Goal: Task Accomplishment & Management: Use online tool/utility

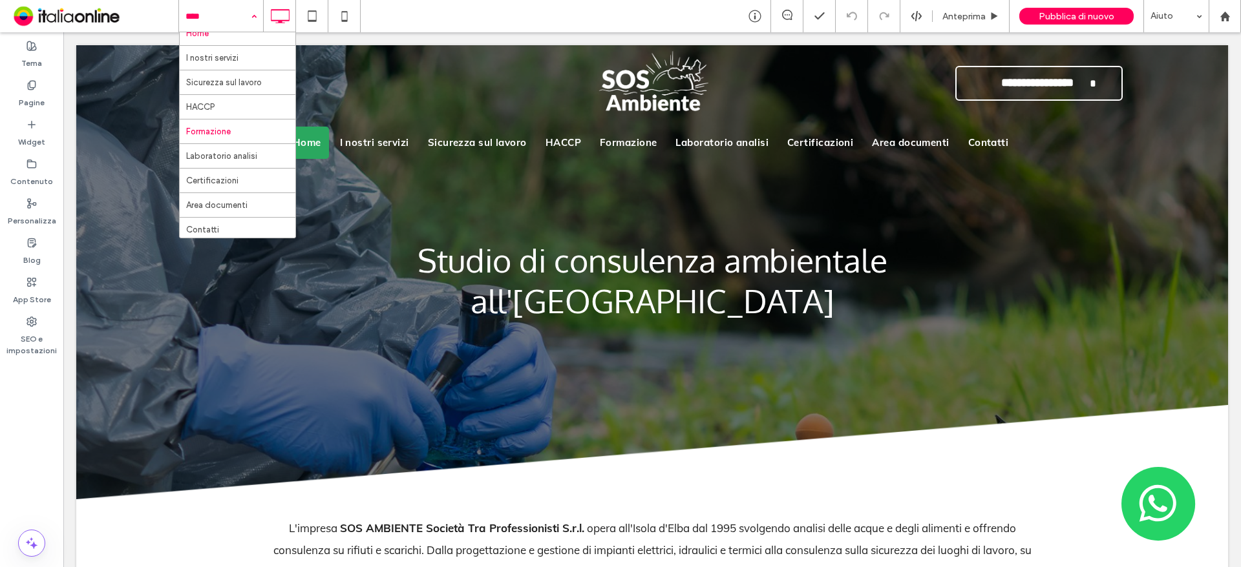
scroll to position [14, 0]
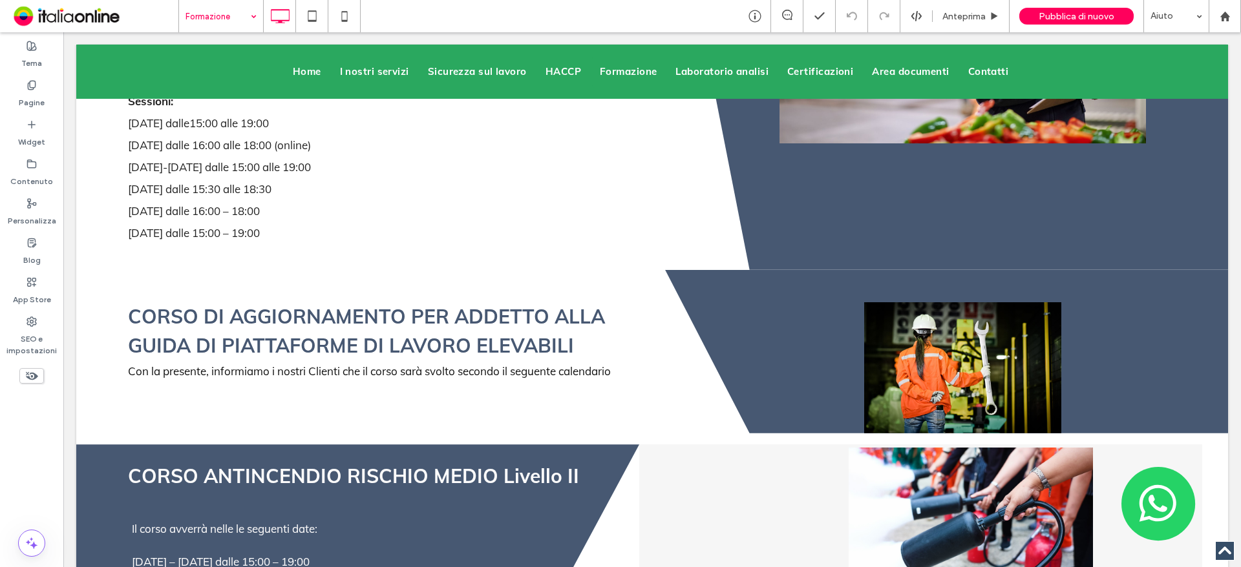
scroll to position [1616, 0]
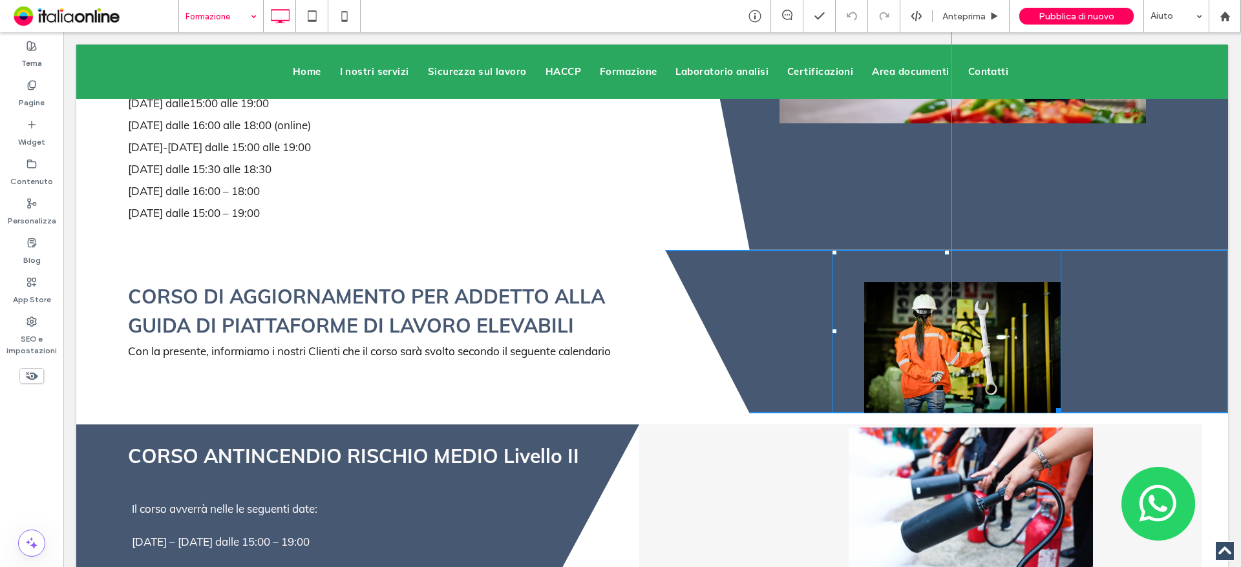
drag, startPoint x: 1048, startPoint y: 366, endPoint x: 1075, endPoint y: 357, distance: 29.2
click at [1061, 357] on div "W:444.766 H:346" at bounding box center [946, 332] width 229 height 164
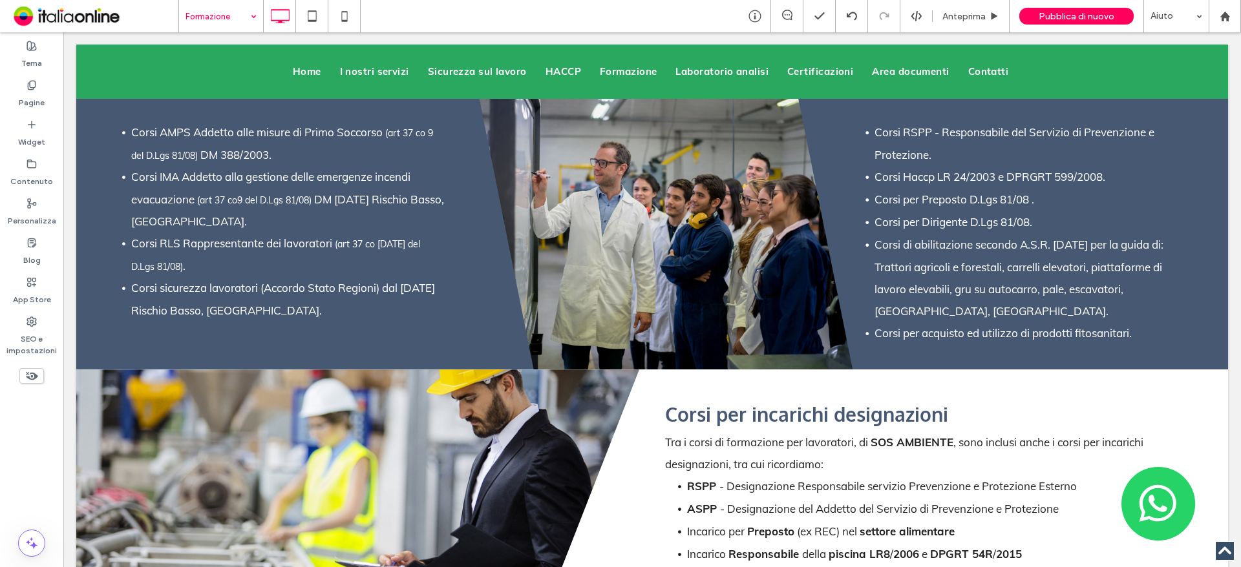
scroll to position [3167, 0]
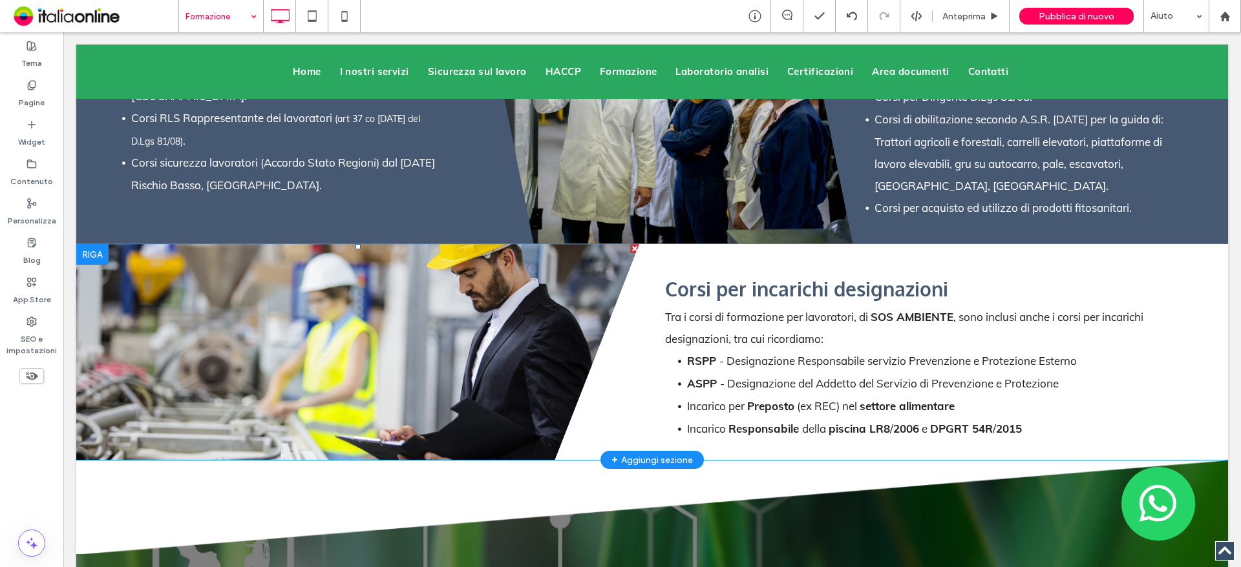
click at [498, 313] on li "Slide title Write your caption here Button" at bounding box center [357, 352] width 563 height 216
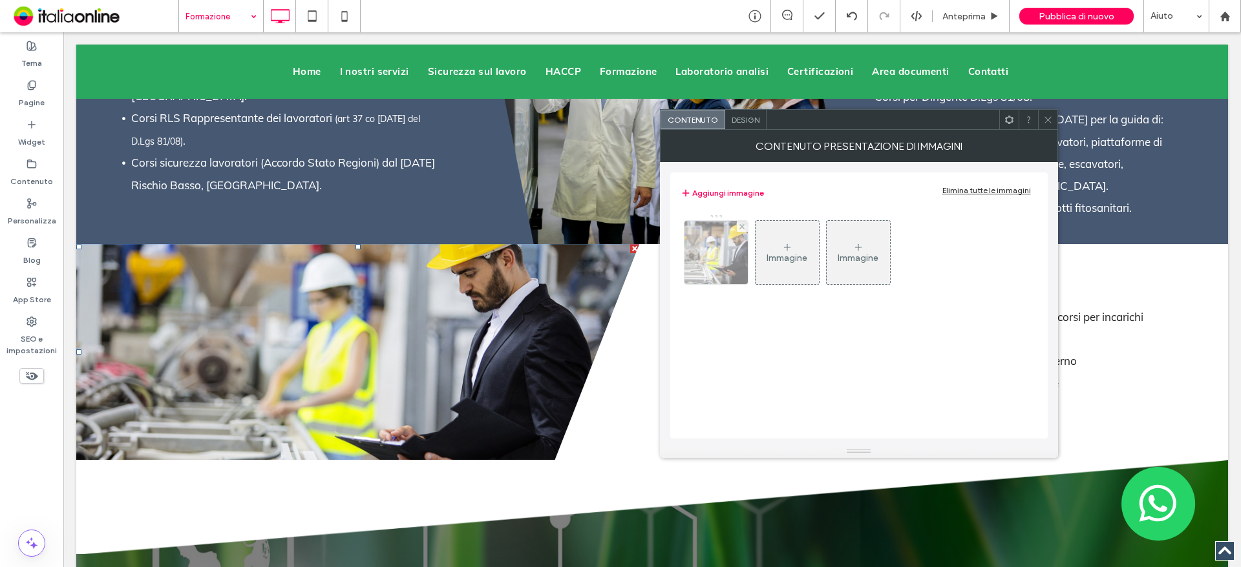
click at [723, 269] on img at bounding box center [715, 252] width 95 height 63
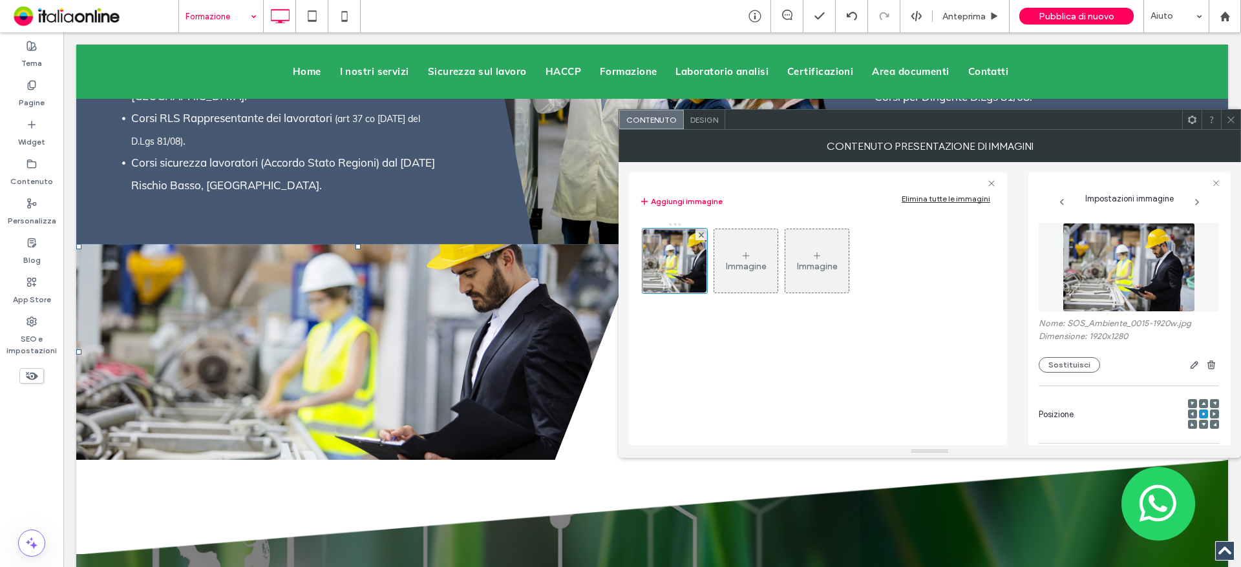
click at [1229, 124] on icon at bounding box center [1231, 120] width 10 height 10
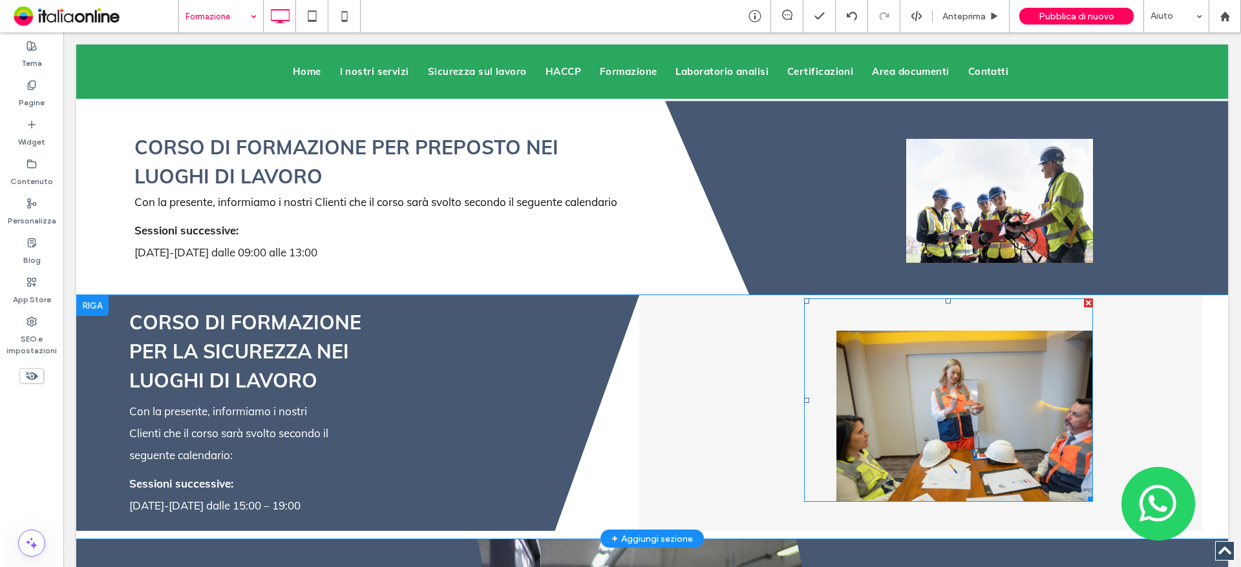
scroll to position [2585, 0]
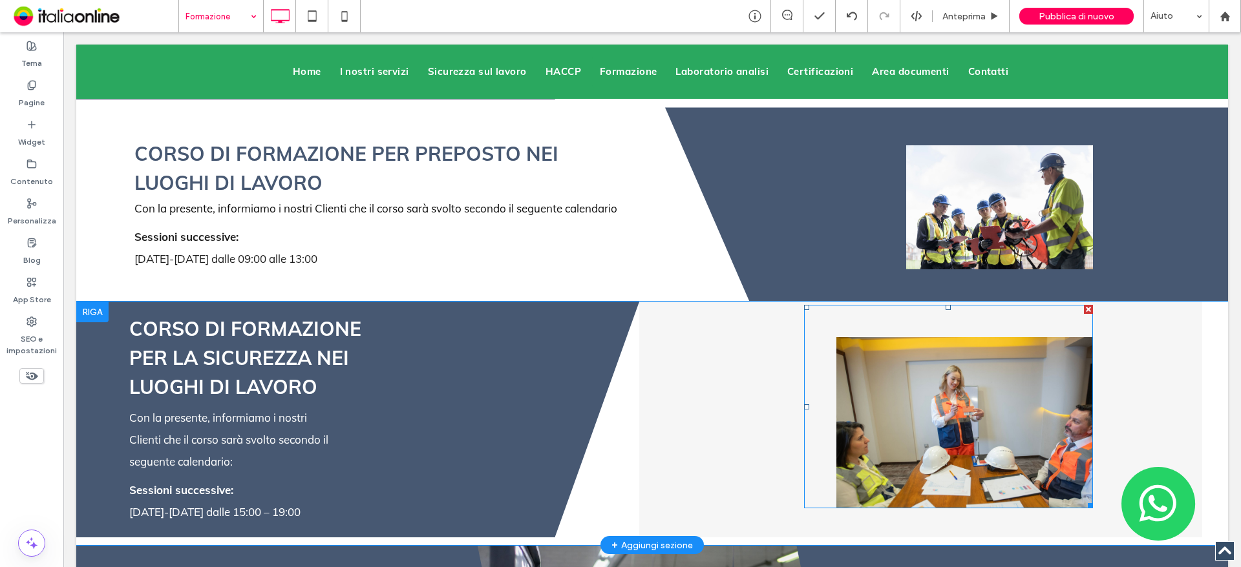
click at [977, 337] on img at bounding box center [964, 422] width 256 height 171
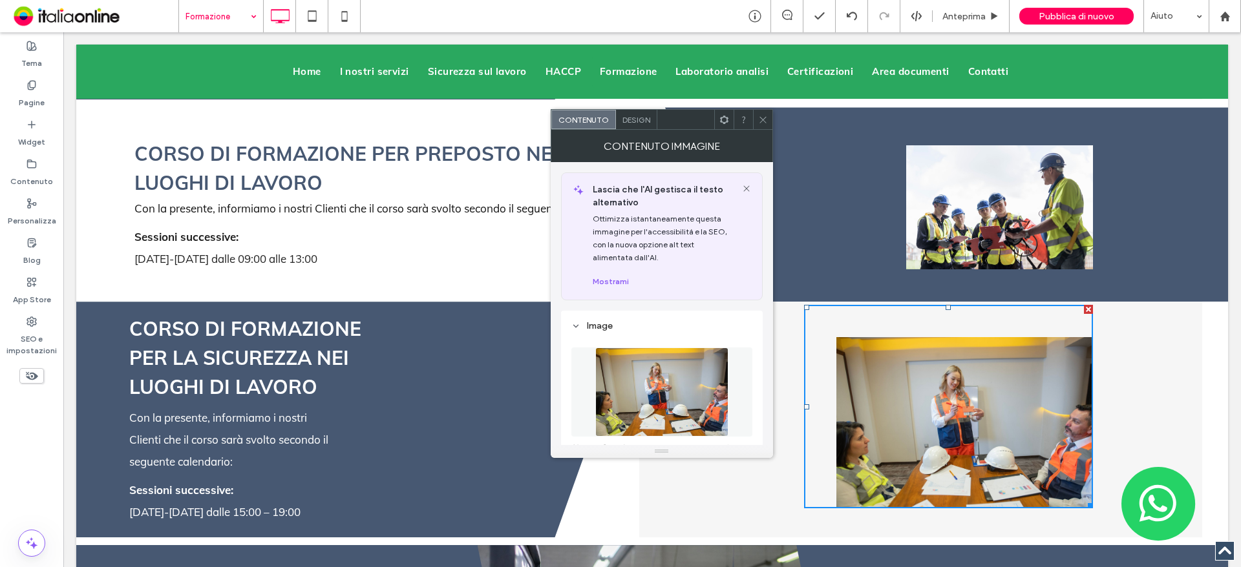
click at [761, 120] on icon at bounding box center [763, 120] width 10 height 10
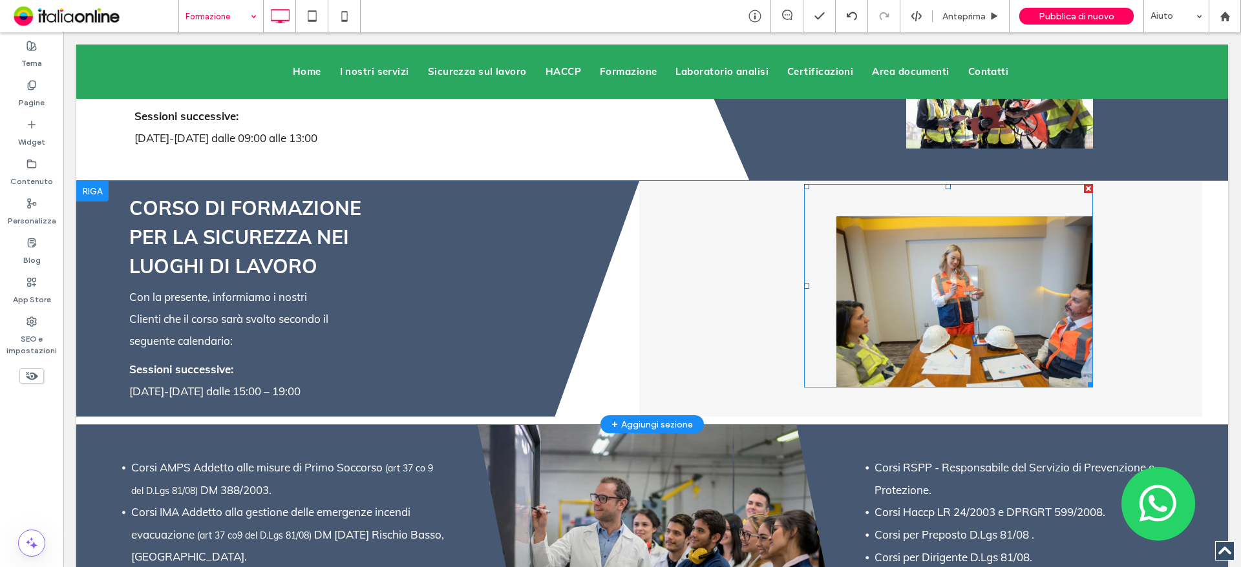
scroll to position [2520, 0]
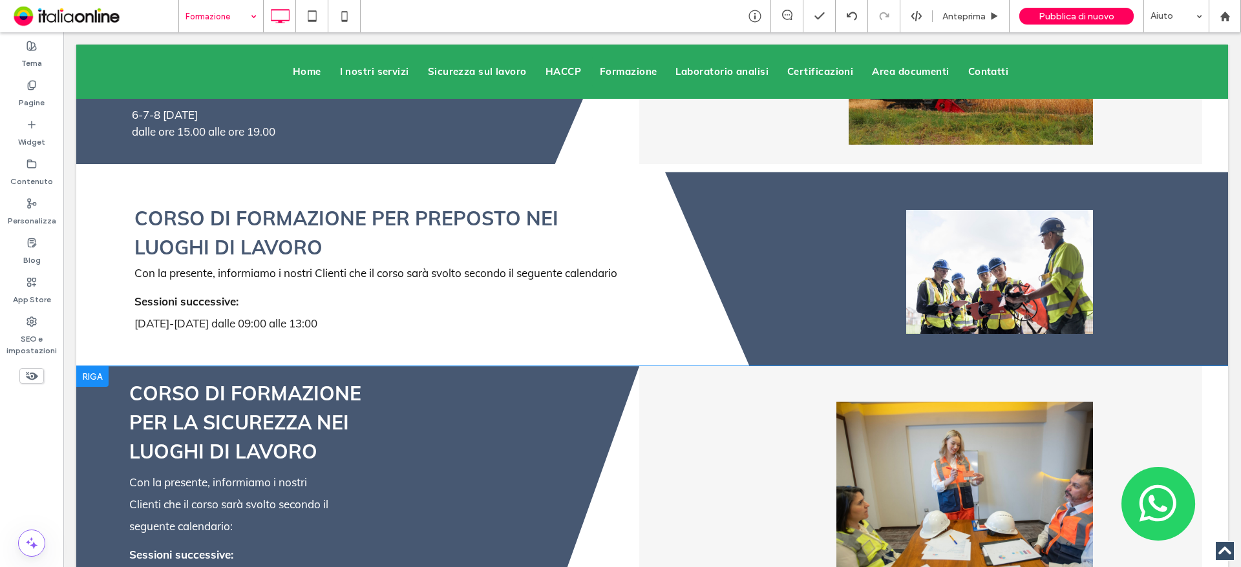
click at [85, 366] on div at bounding box center [92, 376] width 32 height 21
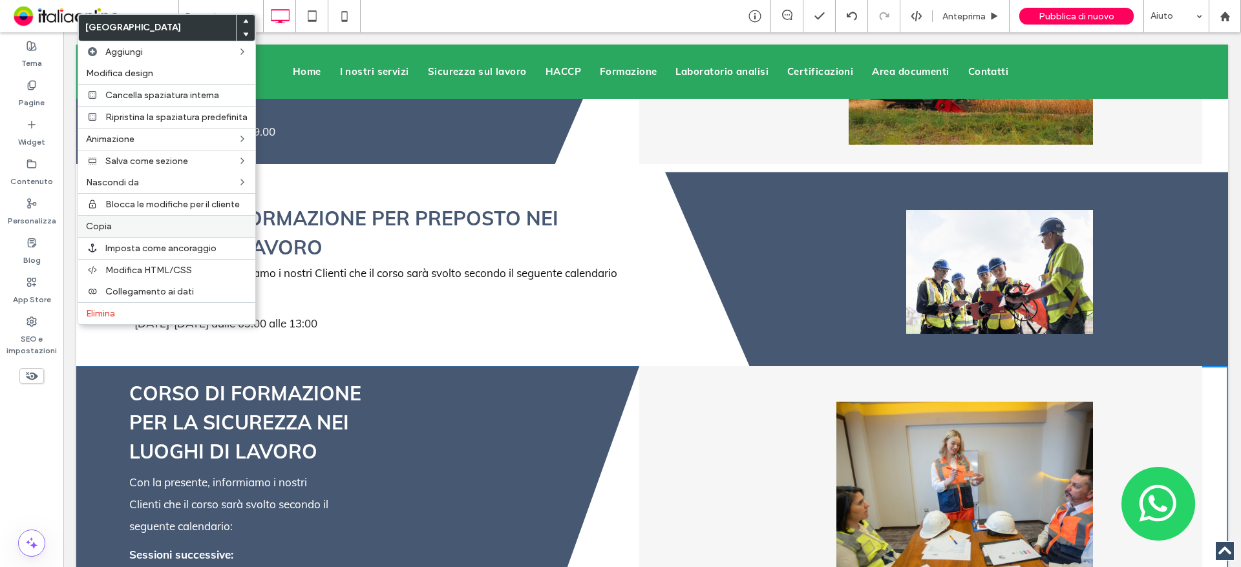
click at [124, 219] on div "Copia" at bounding box center [166, 226] width 177 height 22
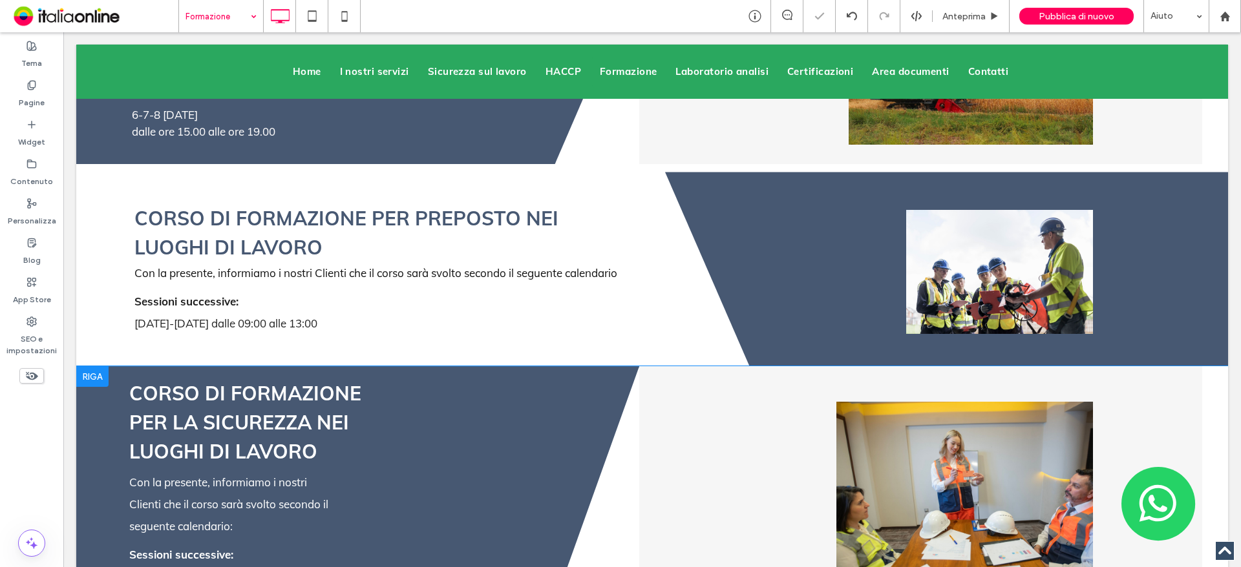
click at [90, 366] on div at bounding box center [92, 376] width 32 height 21
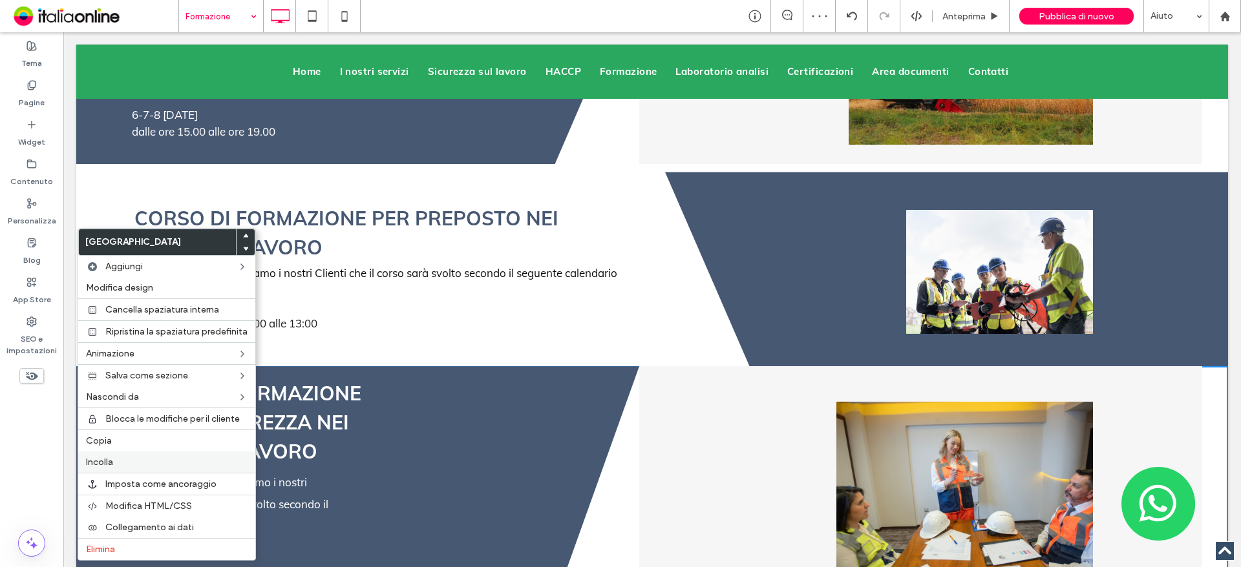
click at [131, 456] on div "Incolla" at bounding box center [166, 462] width 177 height 21
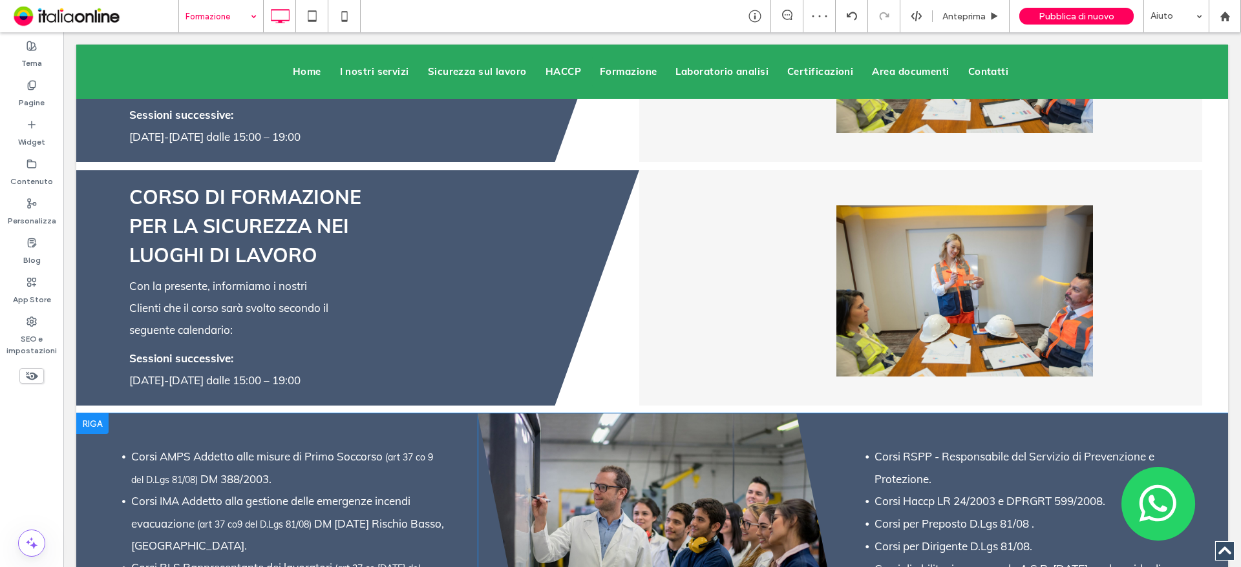
scroll to position [2973, 0]
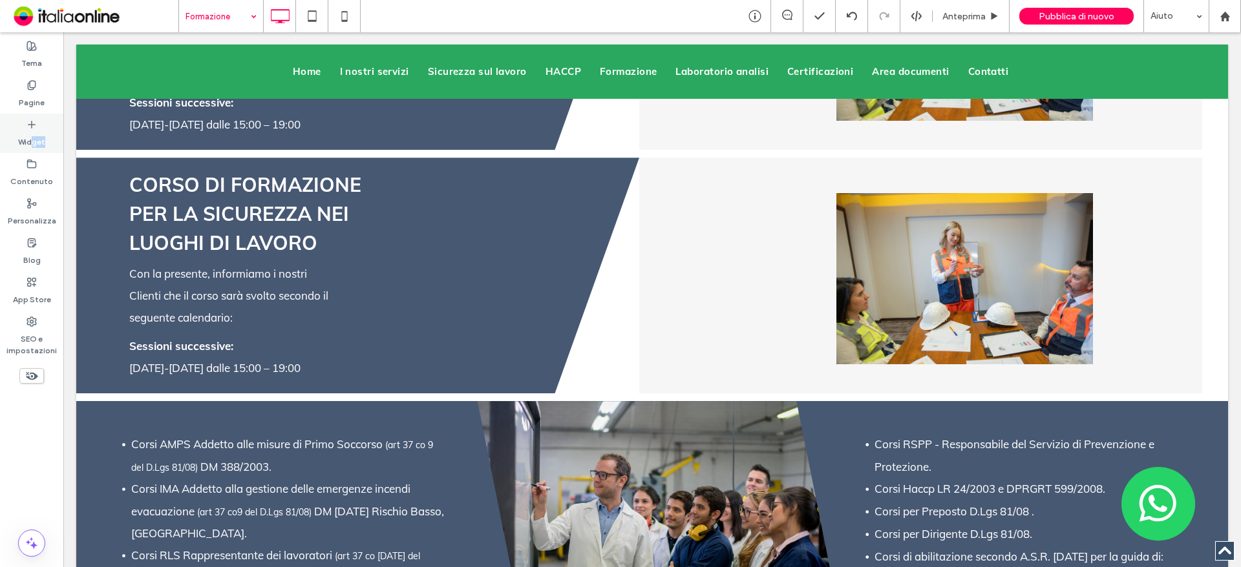
drag, startPoint x: 34, startPoint y: 134, endPoint x: 54, endPoint y: 134, distance: 20.0
click at [54, 138] on div "Widget" at bounding box center [31, 133] width 63 height 39
click at [54, 134] on div "Widget" at bounding box center [31, 133] width 63 height 39
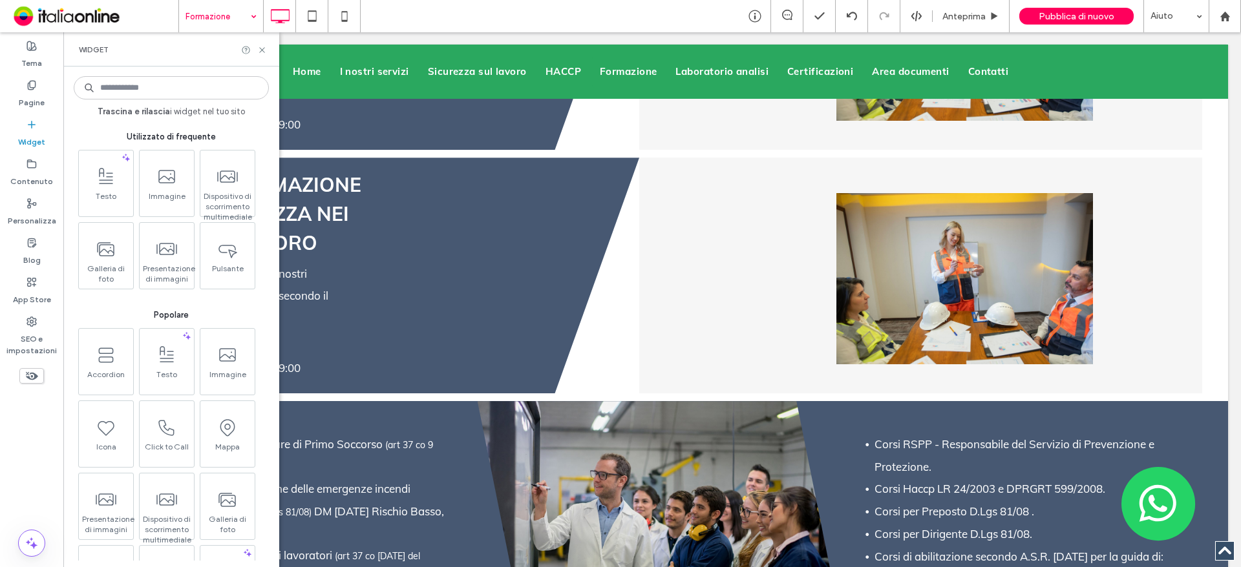
click at [267, 49] on div "Widget" at bounding box center [171, 49] width 216 height 34
click at [259, 52] on icon at bounding box center [262, 50] width 10 height 10
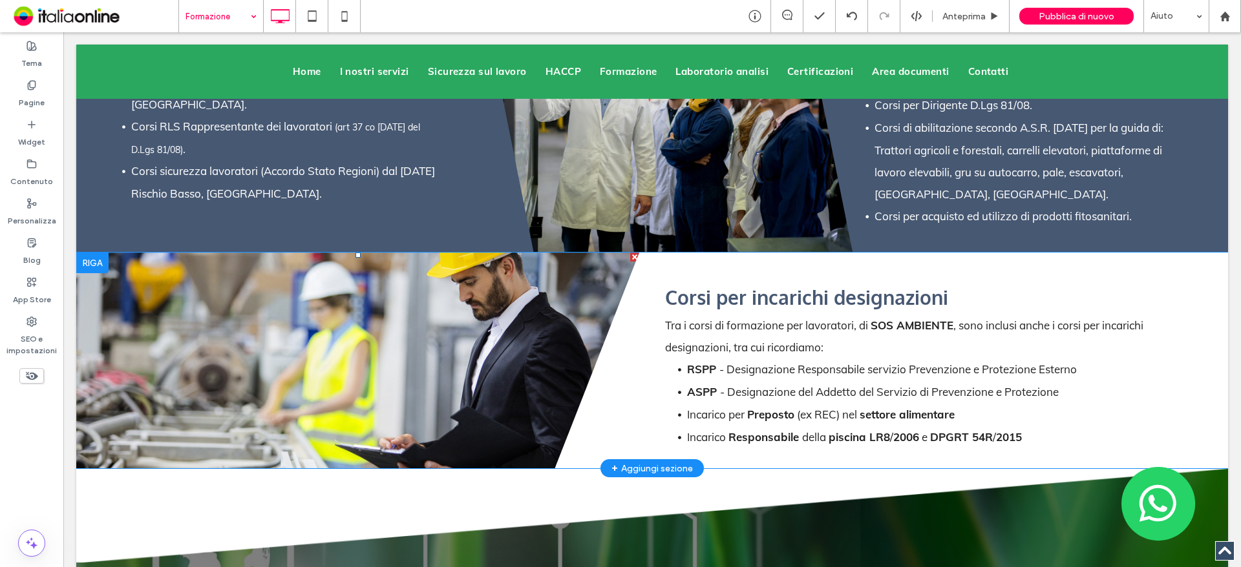
scroll to position [3425, 0]
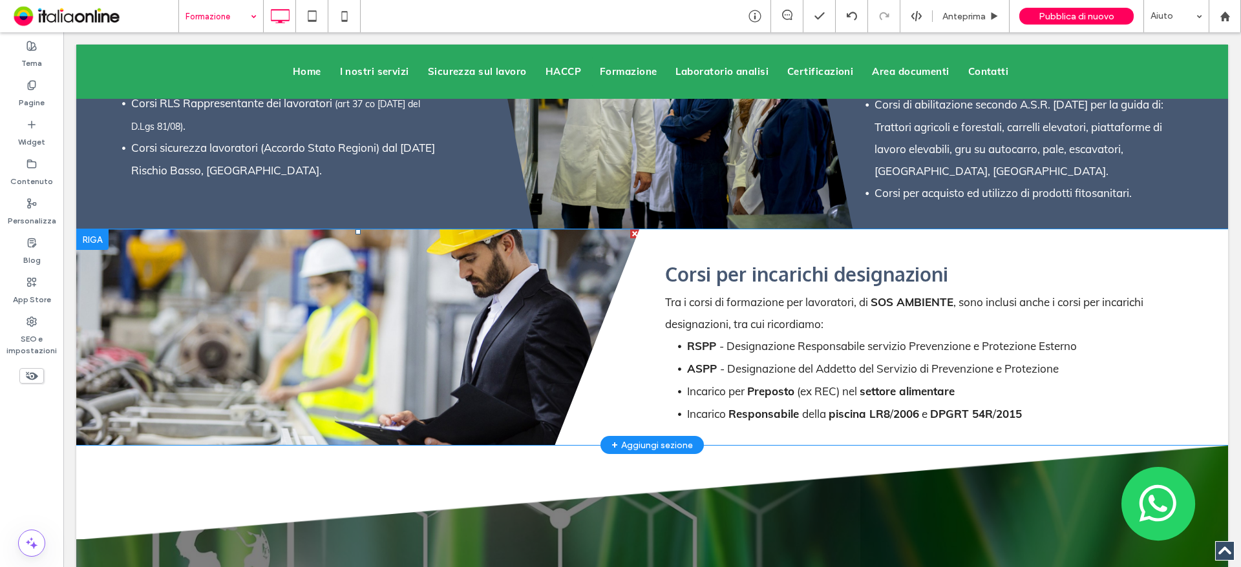
click at [358, 262] on li "Slide title Write your caption here Button" at bounding box center [357, 337] width 563 height 216
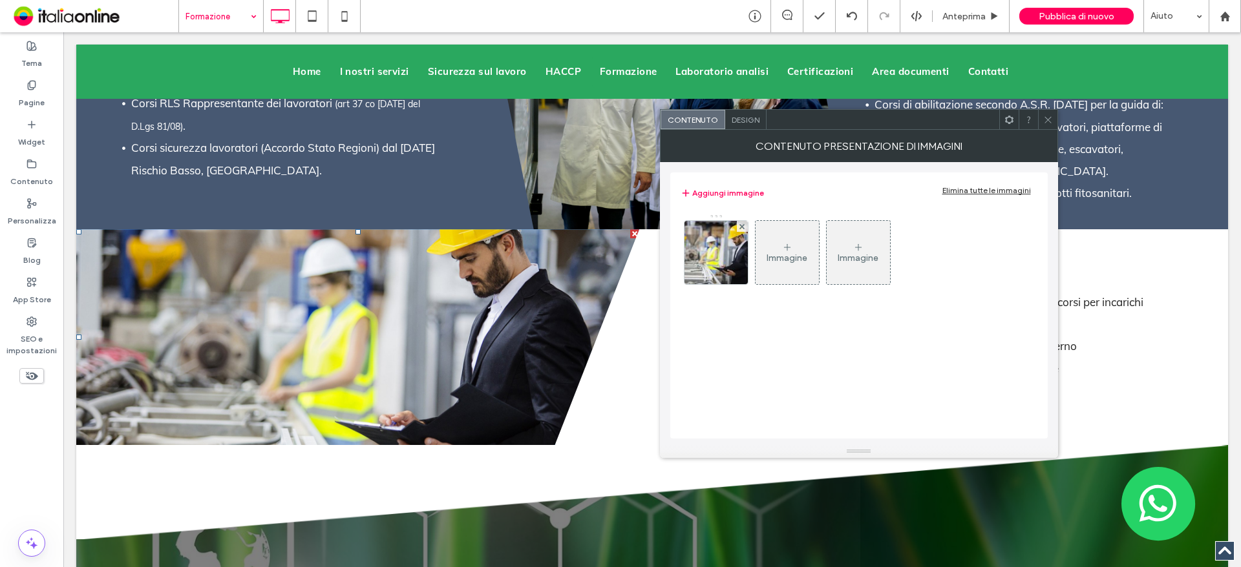
click at [1046, 115] on icon at bounding box center [1048, 120] width 10 height 10
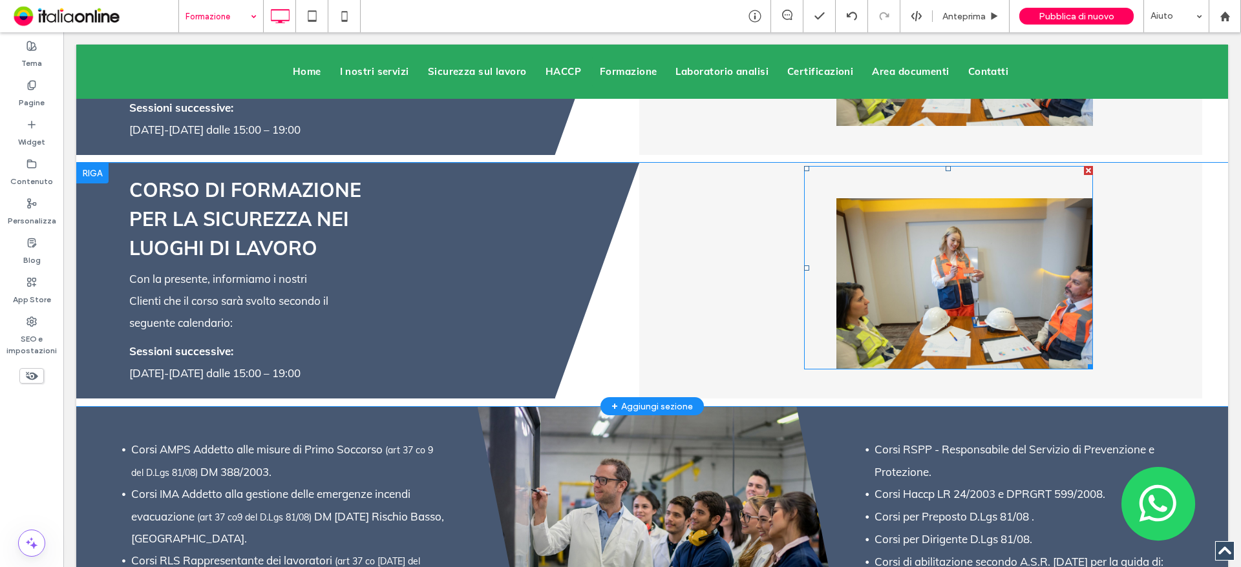
scroll to position [2779, 0]
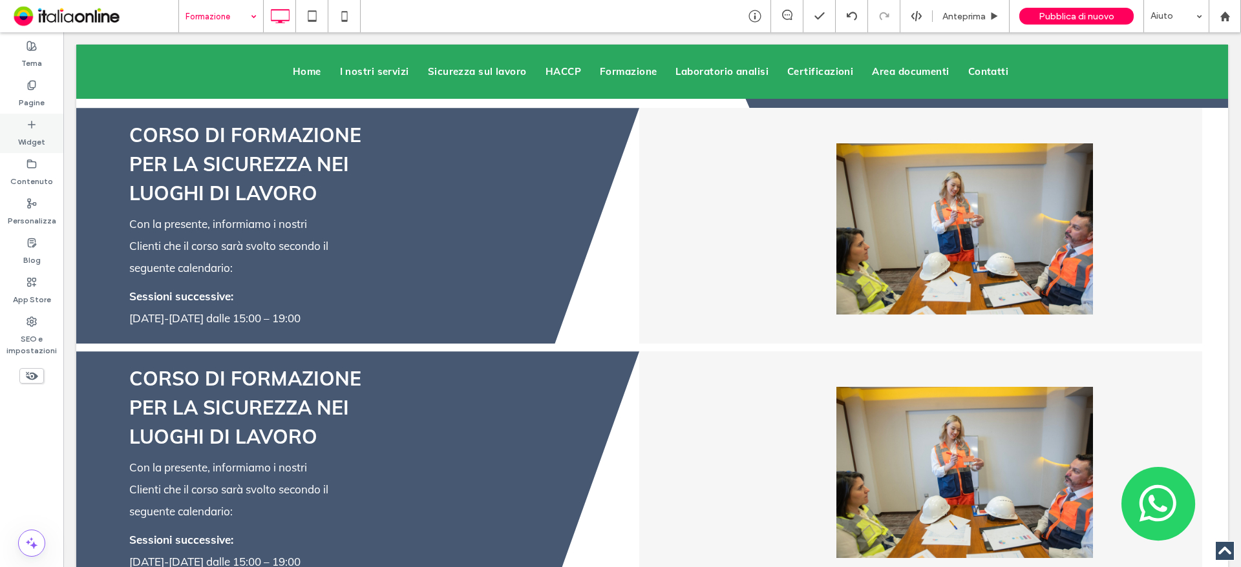
click at [37, 134] on label "Widget" at bounding box center [31, 139] width 27 height 18
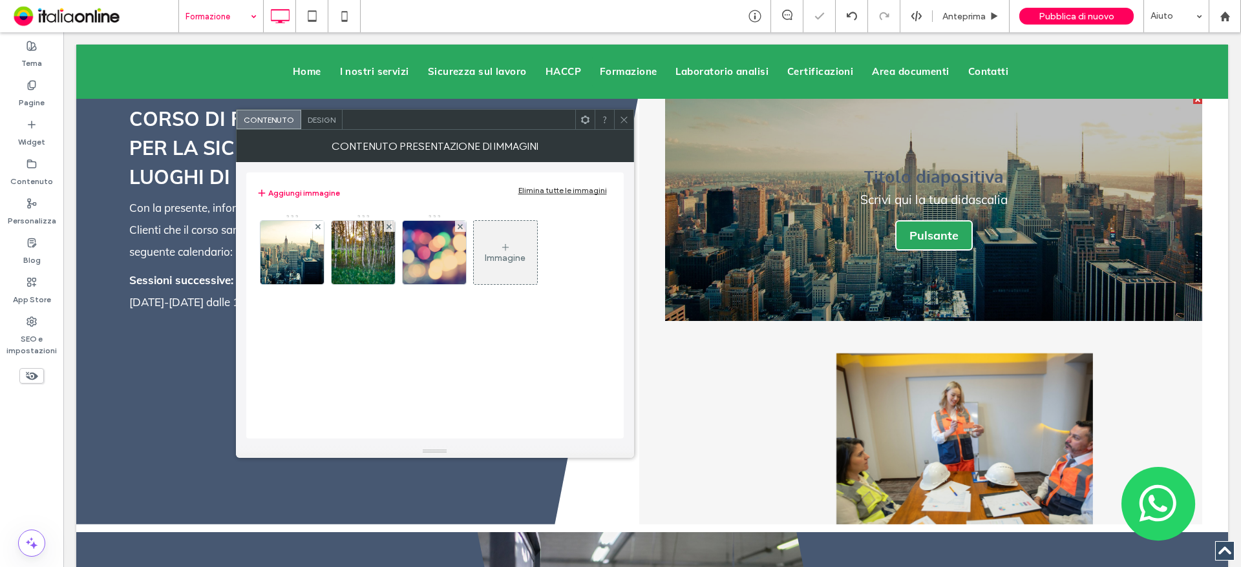
scroll to position [3102, 0]
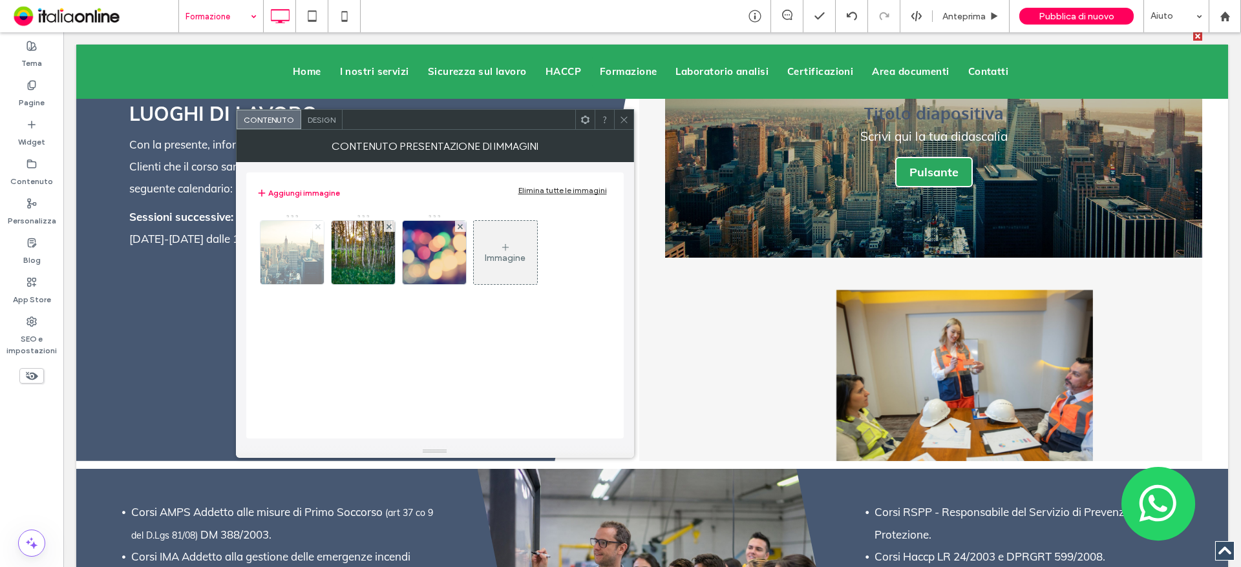
click at [319, 227] on div at bounding box center [318, 226] width 11 height 11
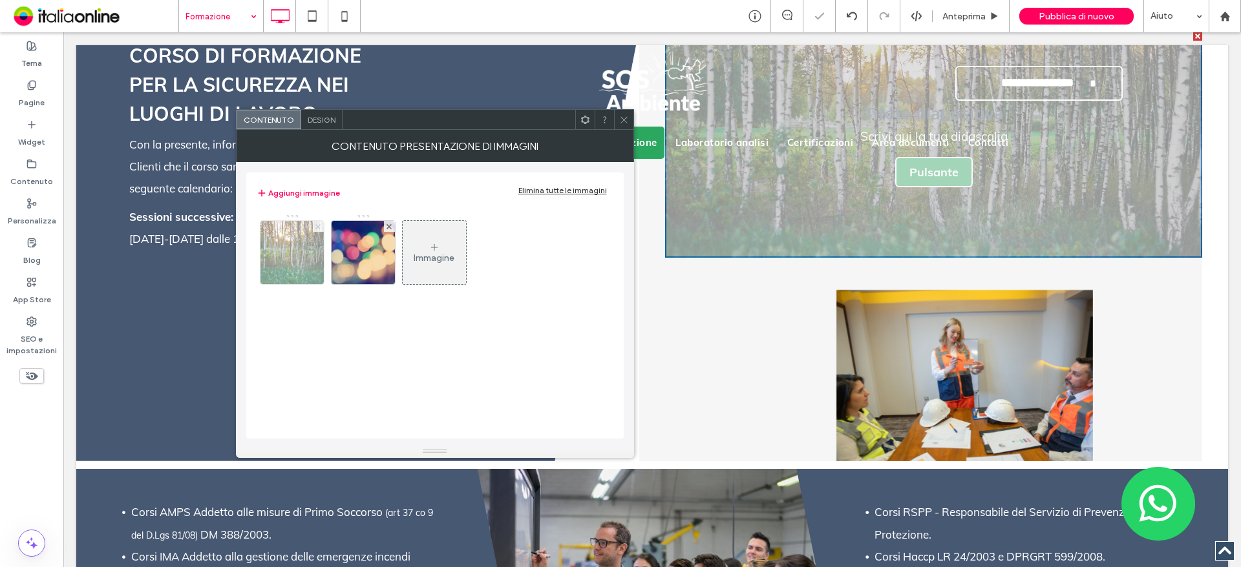
click at [319, 227] on use at bounding box center [317, 226] width 5 height 5
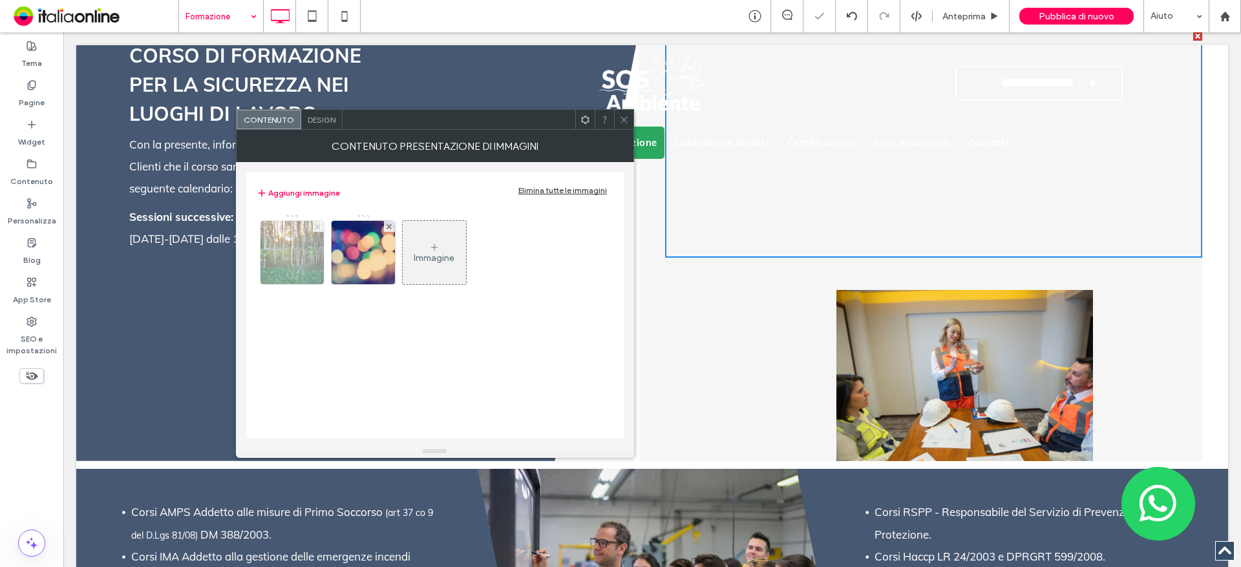
click at [386, 227] on use at bounding box center [388, 226] width 5 height 5
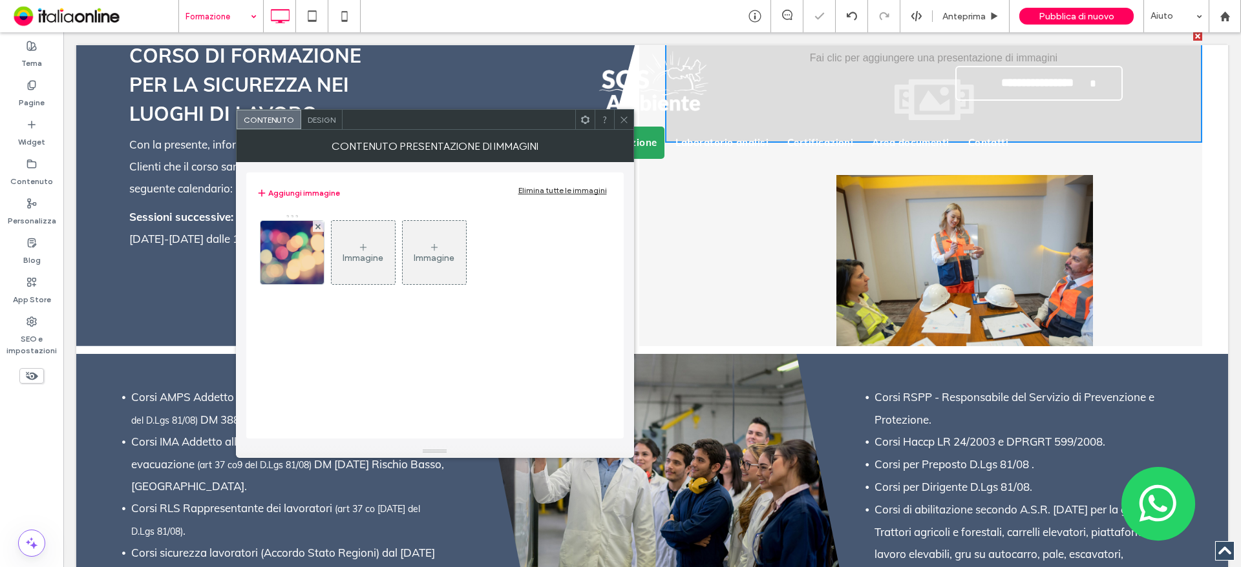
click at [319, 227] on div at bounding box center [620, 283] width 1241 height 567
click at [1013, 178] on img at bounding box center [964, 260] width 256 height 171
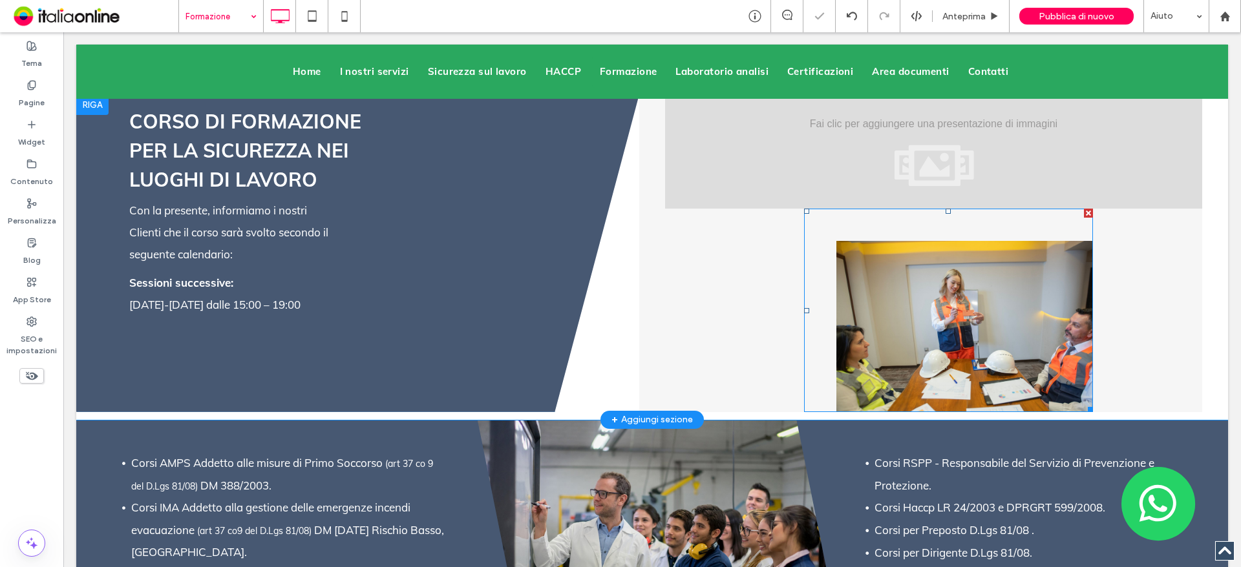
scroll to position [2973, 0]
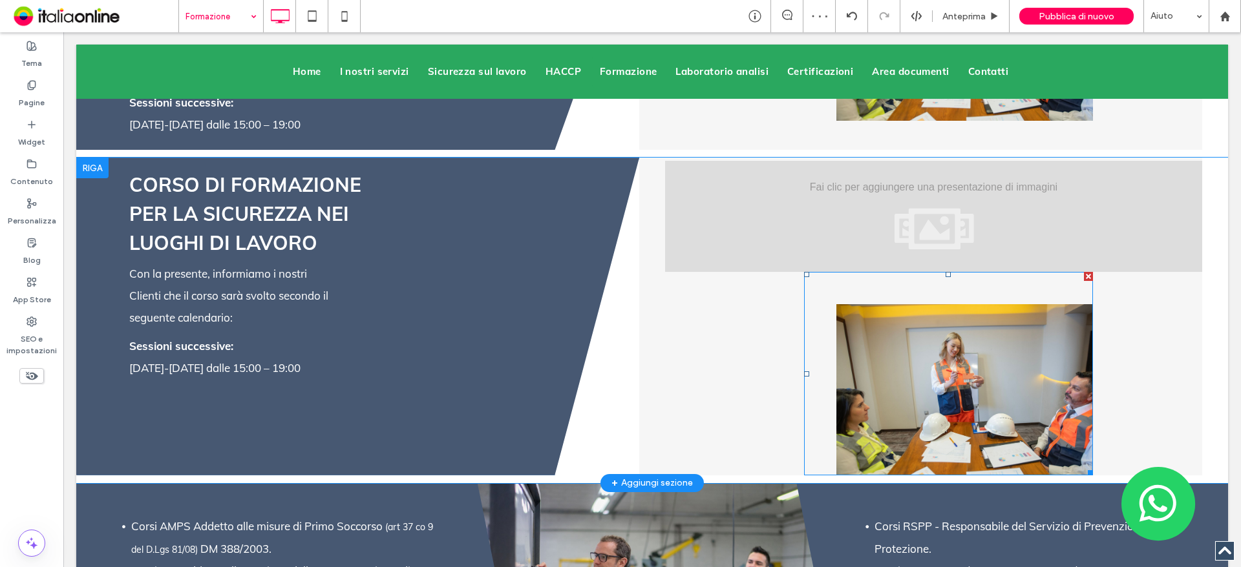
click at [1084, 272] on div at bounding box center [1088, 276] width 9 height 9
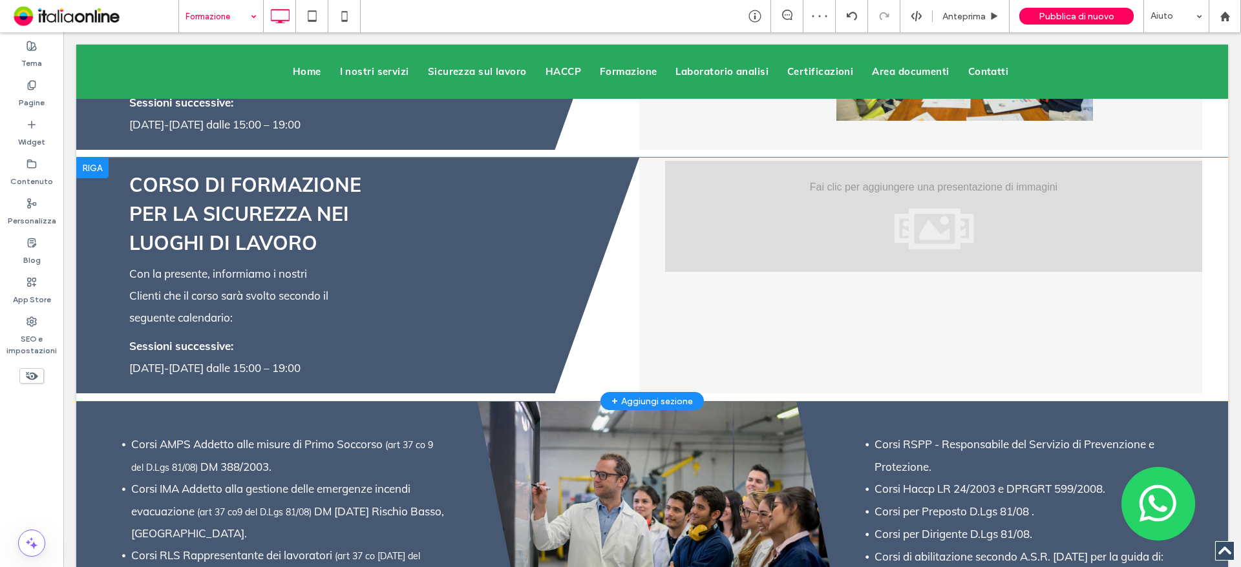
scroll to position [2844, 0]
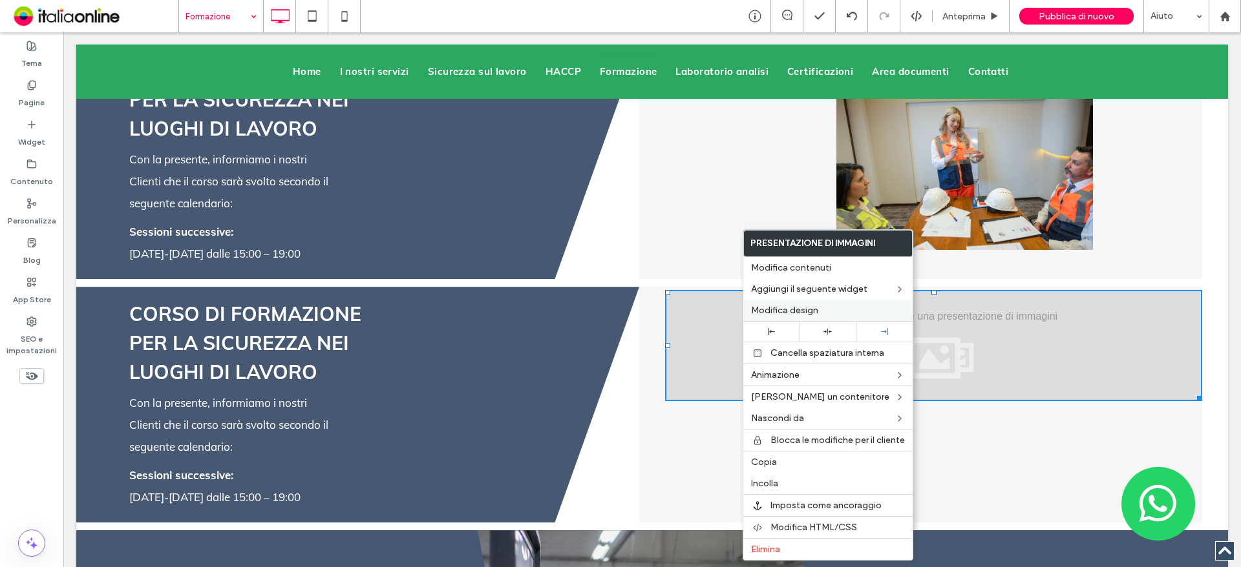
click at [831, 317] on div "Modifica design" at bounding box center [827, 310] width 169 height 21
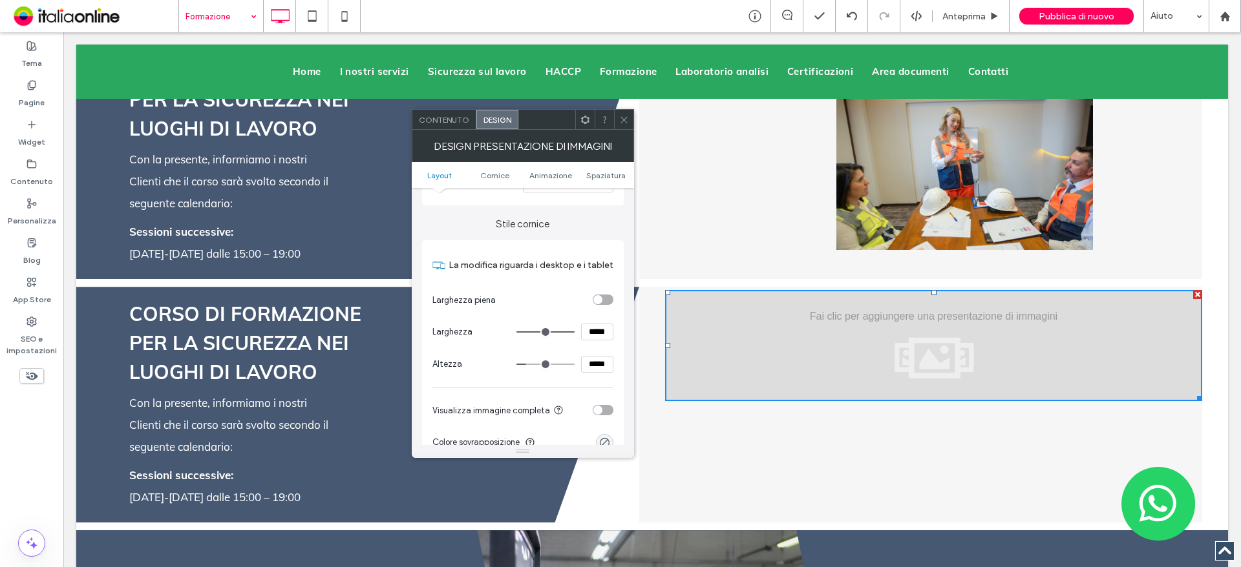
scroll to position [388, 0]
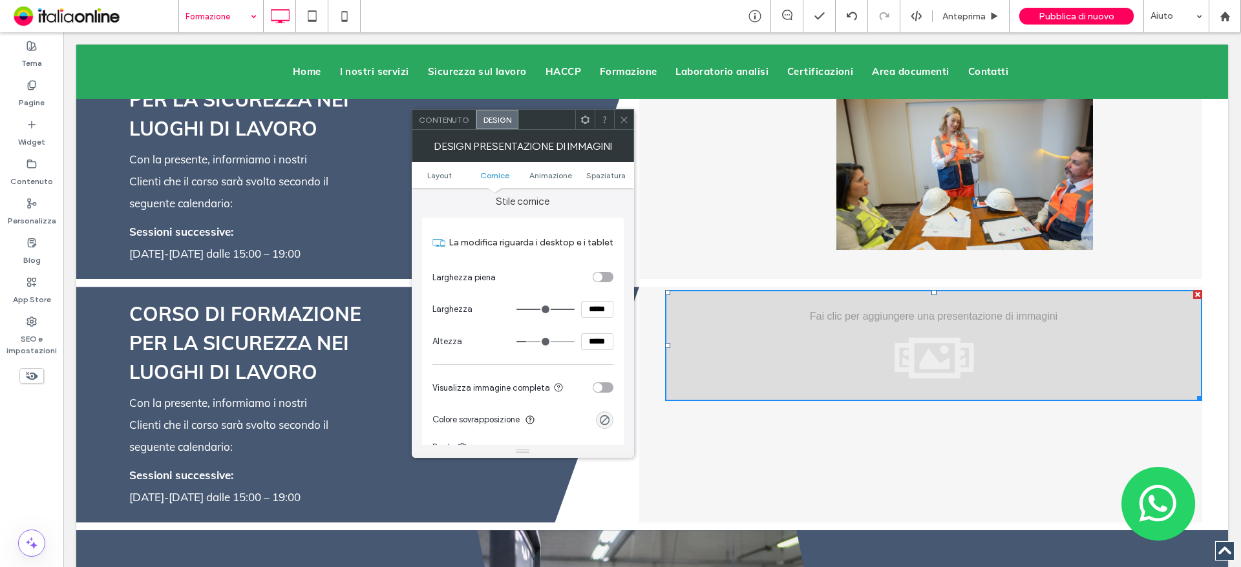
click at [606, 282] on div "toggle" at bounding box center [603, 277] width 21 height 10
click at [607, 355] on div "toggle" at bounding box center [603, 355] width 21 height 10
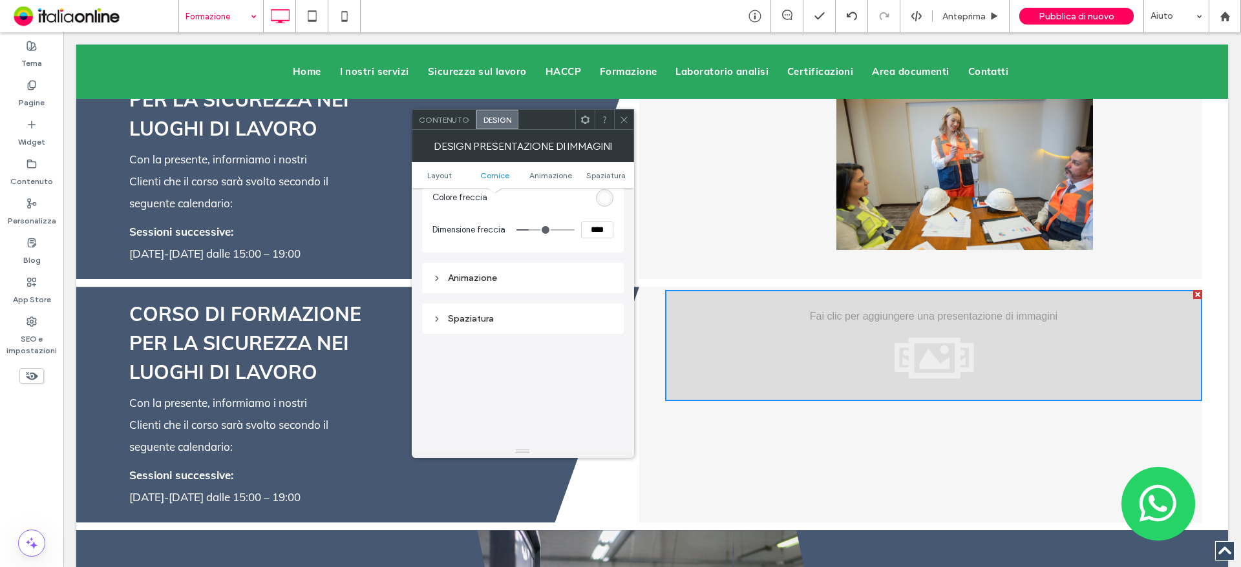
scroll to position [840, 0]
click at [620, 121] on icon at bounding box center [624, 120] width 10 height 10
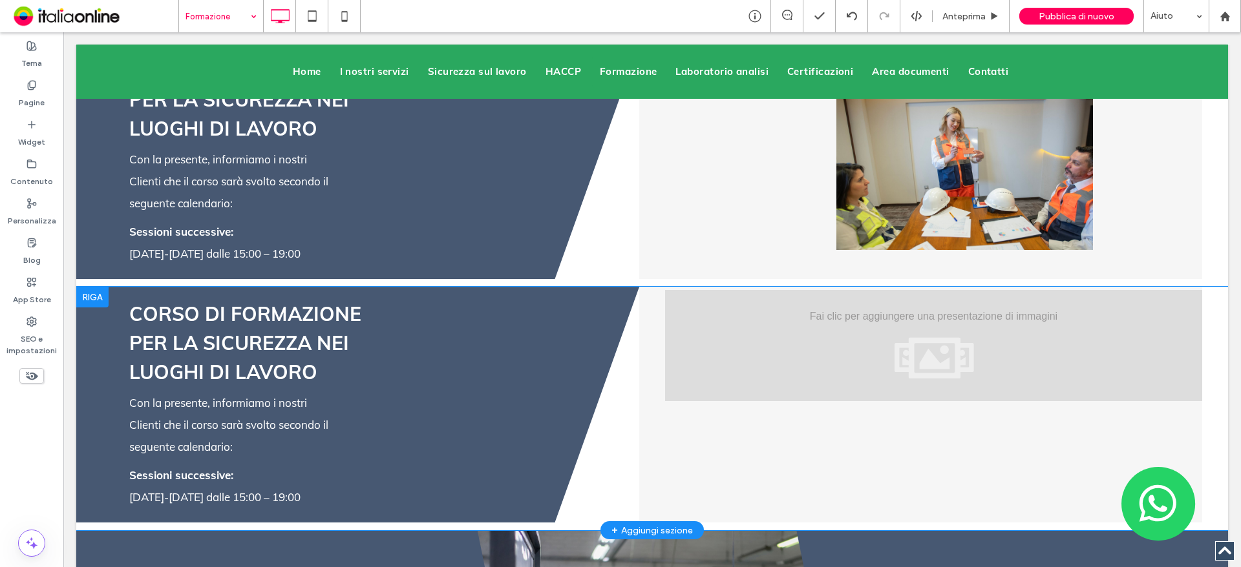
click at [587, 434] on div "CORSO DI FORMAZIONE PER LA SICUREZZA NEI LUOGHI DI LAVORO Con la presente, info…" at bounding box center [639, 405] width 1126 height 236
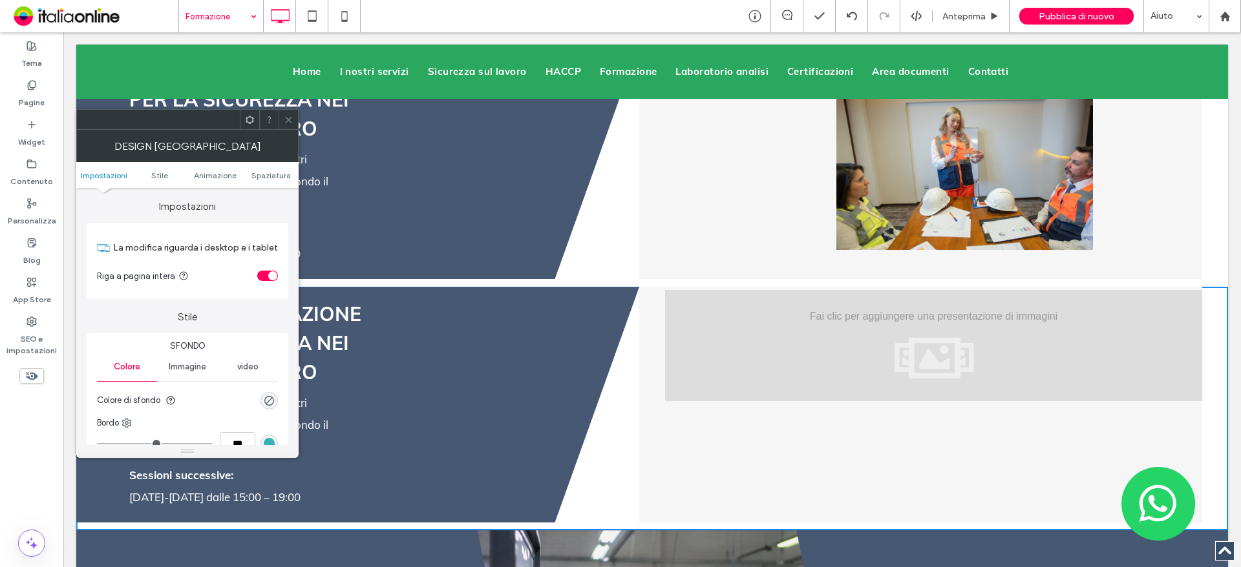
click at [538, 363] on div "CORSO DI FORMAZIONE PER LA SICUREZZA NEI LUOGHI DI LAVORO Con la presente, info…" at bounding box center [357, 405] width 563 height 236
click at [282, 113] on div at bounding box center [288, 119] width 19 height 19
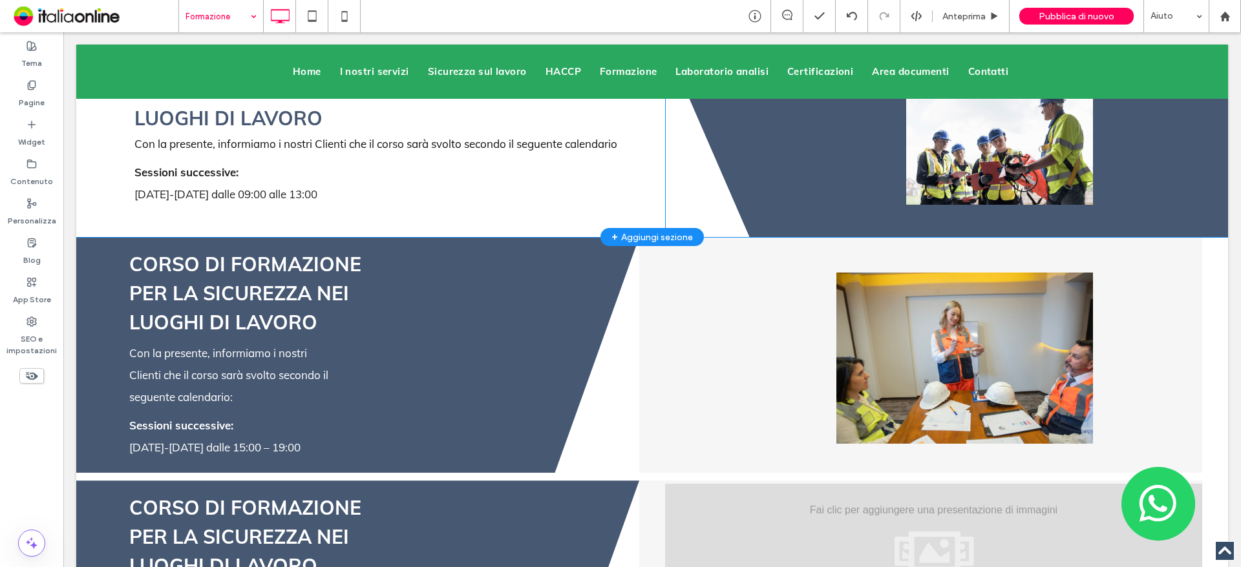
scroll to position [2779, 0]
